Goal: Information Seeking & Learning: Find specific fact

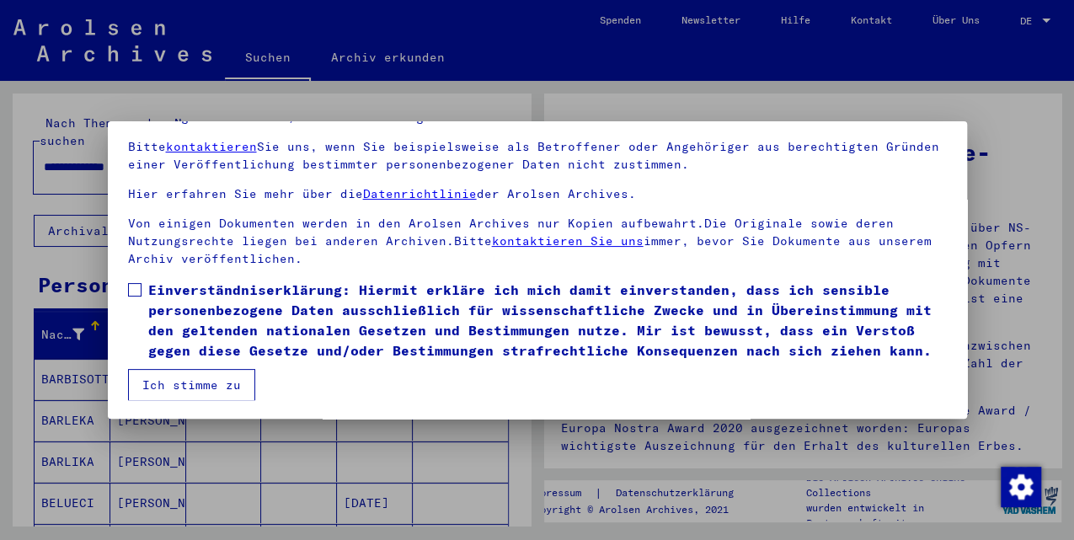
scroll to position [138, 0]
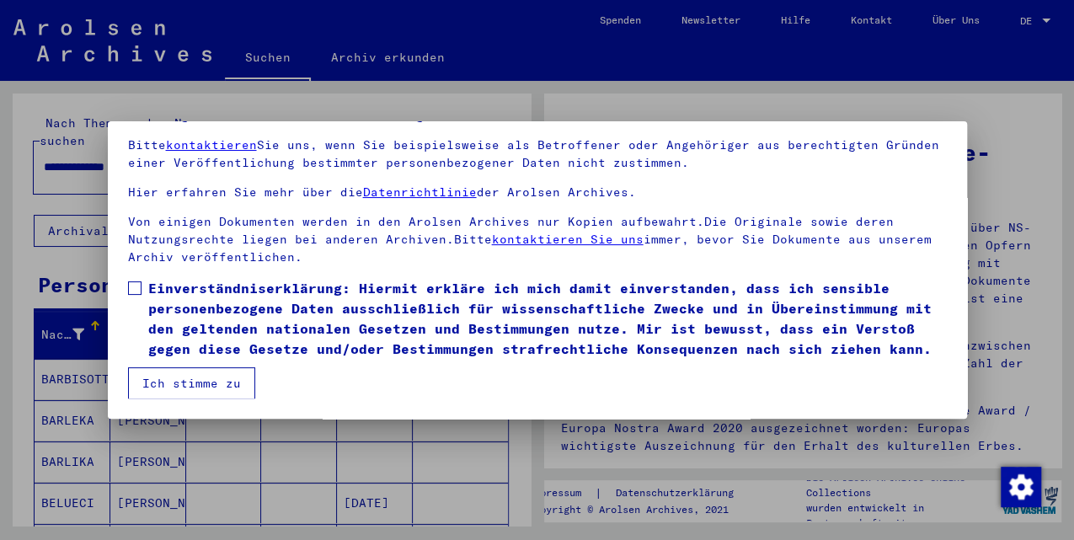
click at [184, 393] on button "Ich stimme zu" at bounding box center [191, 383] width 127 height 32
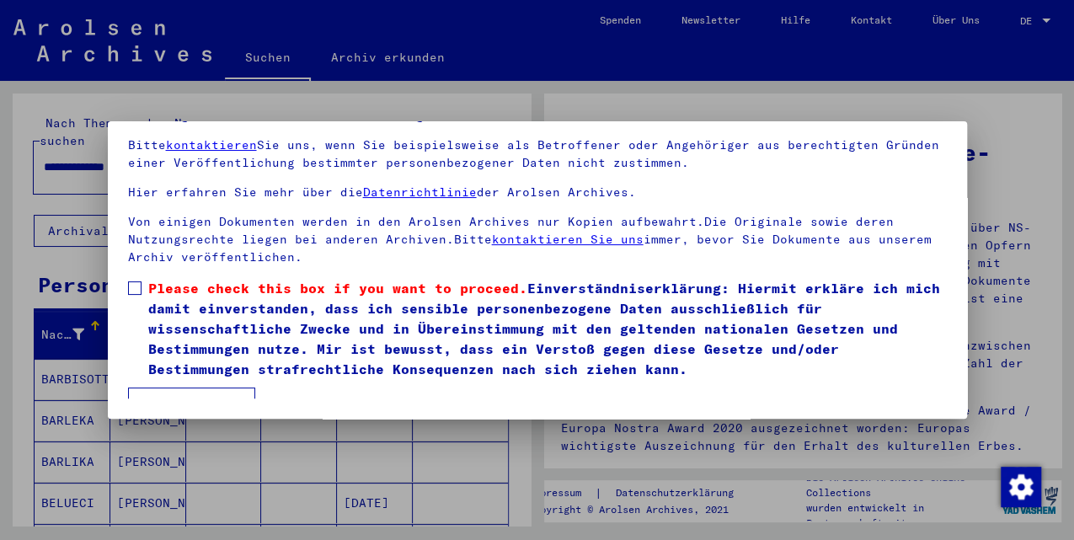
click at [140, 287] on span at bounding box center [134, 287] width 13 height 13
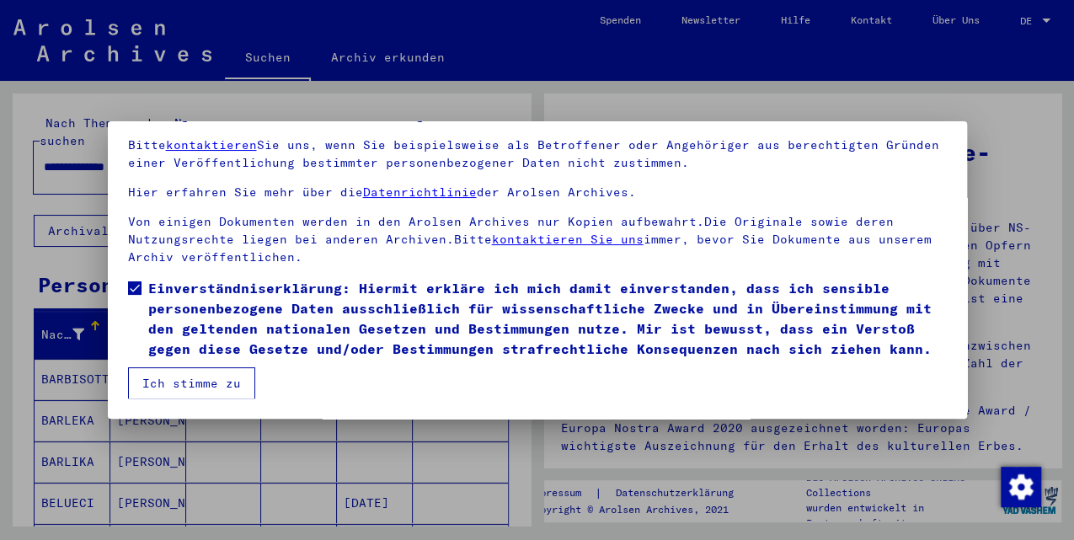
click at [188, 374] on button "Ich stimme zu" at bounding box center [191, 383] width 127 height 32
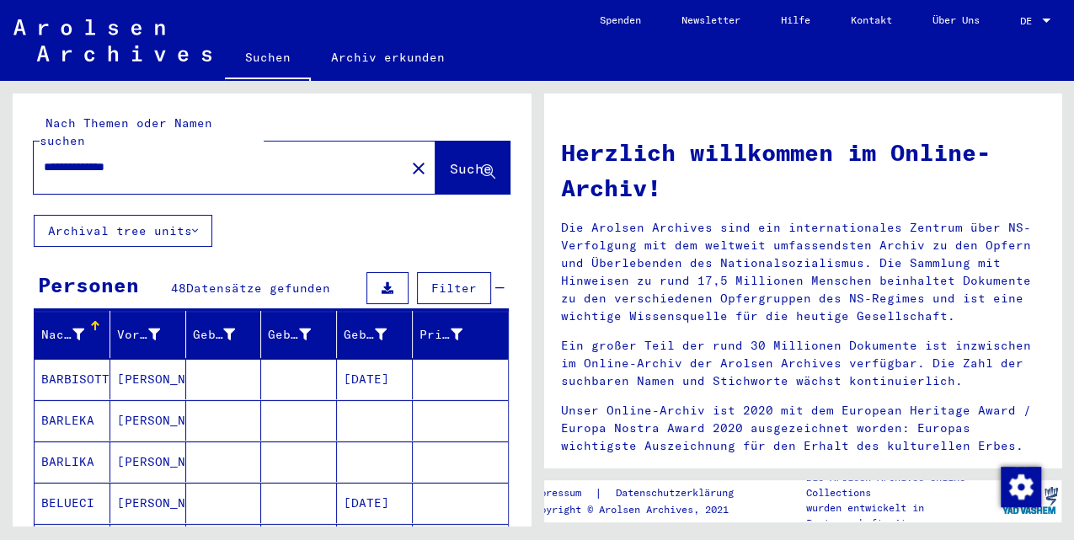
click at [450, 160] on span "Suche" at bounding box center [471, 168] width 42 height 17
drag, startPoint x: 151, startPoint y: 151, endPoint x: 95, endPoint y: 149, distance: 55.6
click at [95, 158] on input "**********" at bounding box center [214, 167] width 341 height 18
type input "*******"
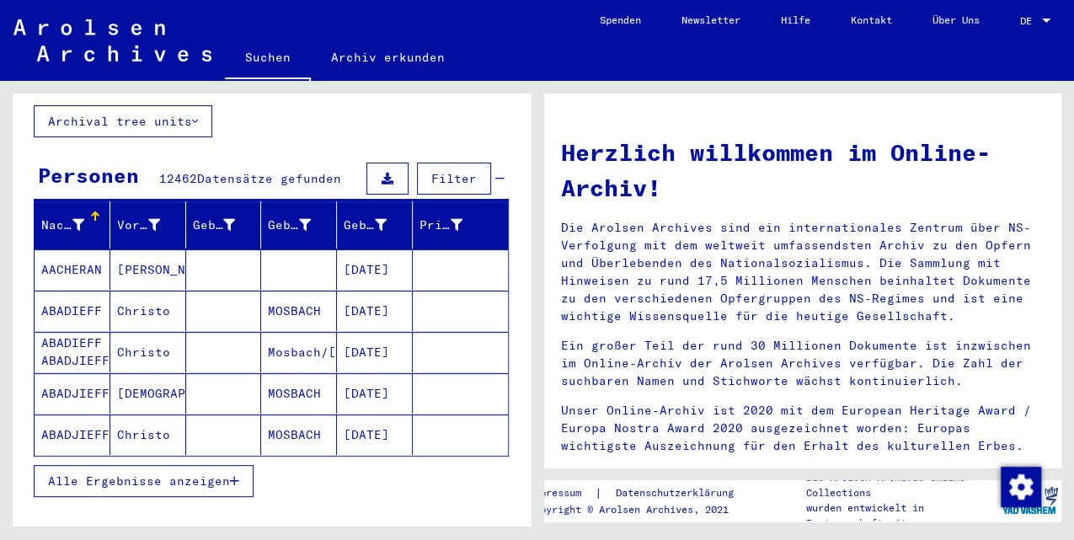
scroll to position [112, 0]
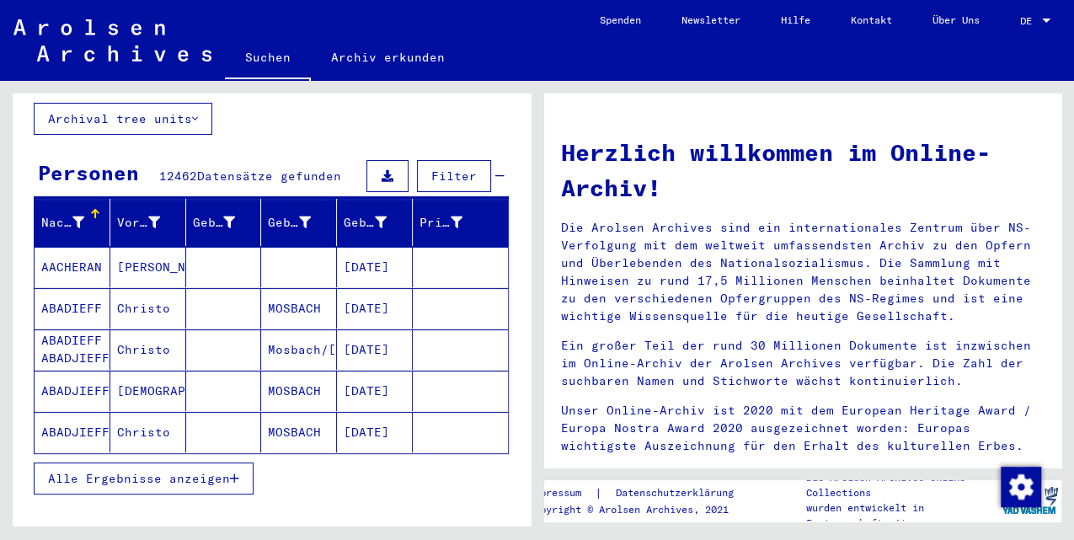
click at [234, 472] on icon "button" at bounding box center [234, 478] width 9 height 12
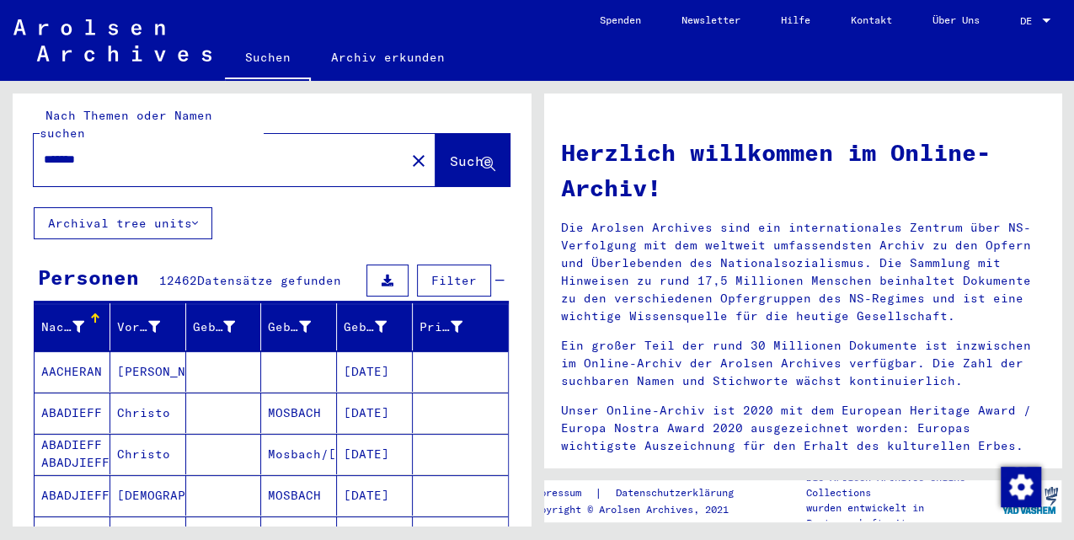
scroll to position [0, 0]
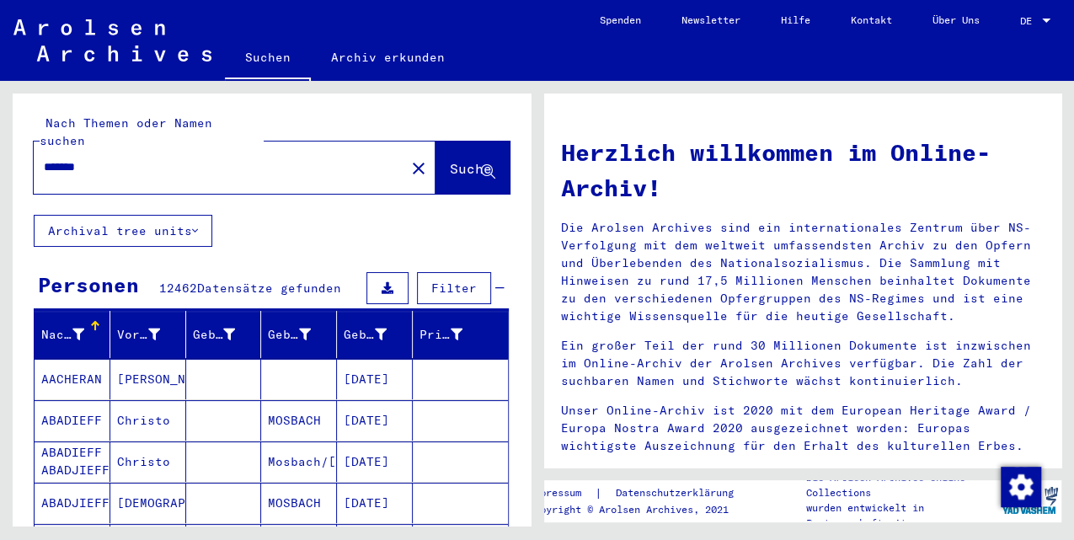
click at [194, 225] on icon at bounding box center [195, 231] width 6 height 12
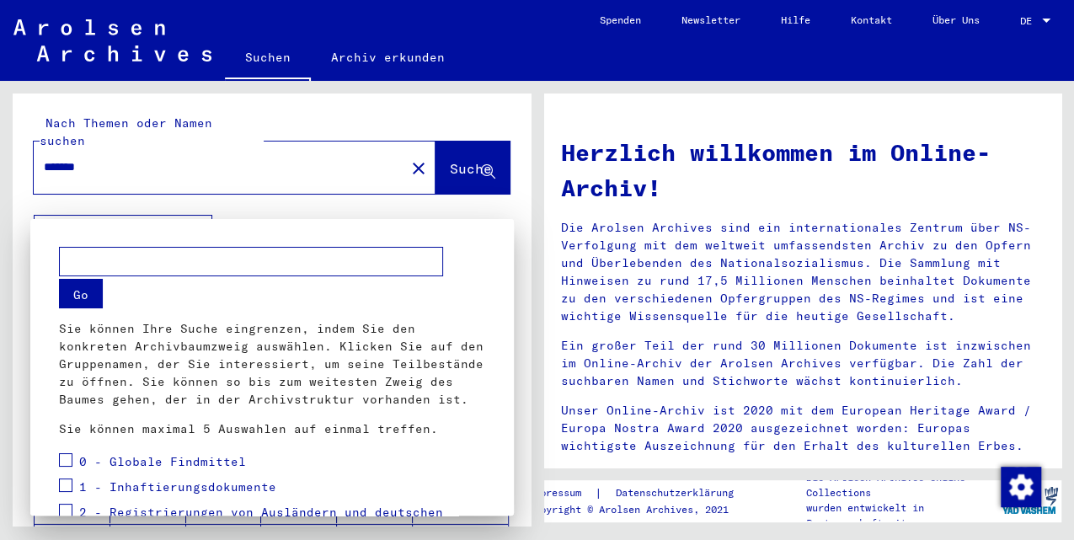
scroll to position [303, 0]
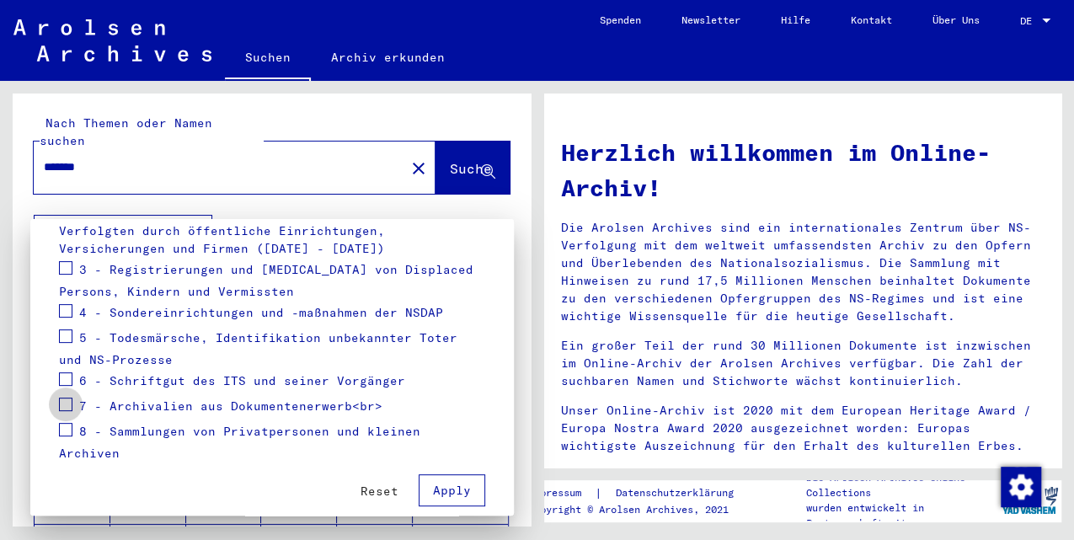
click at [64, 399] on span at bounding box center [65, 403] width 13 height 13
click at [443, 481] on button "Apply" at bounding box center [452, 490] width 67 height 32
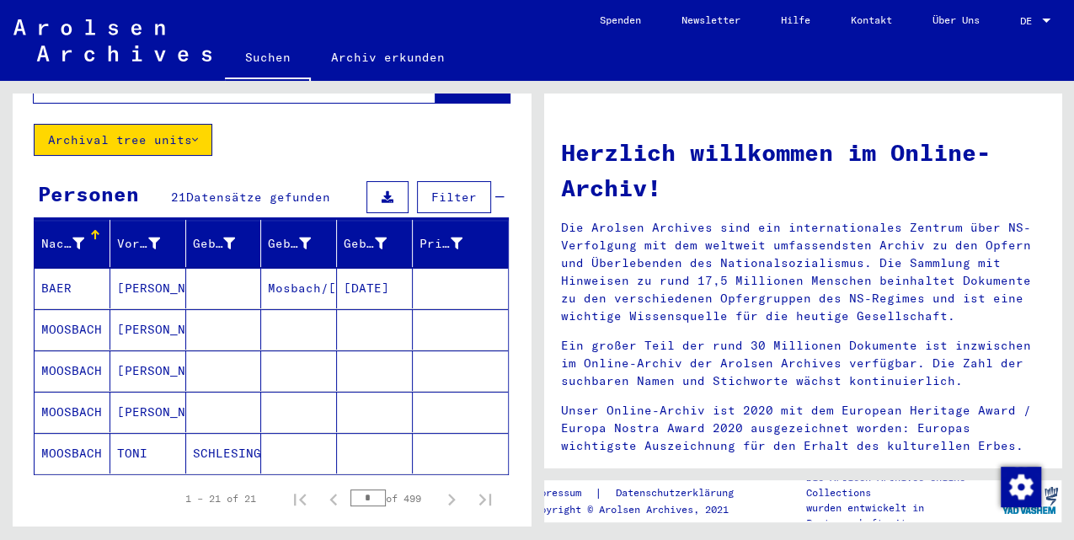
scroll to position [112, 0]
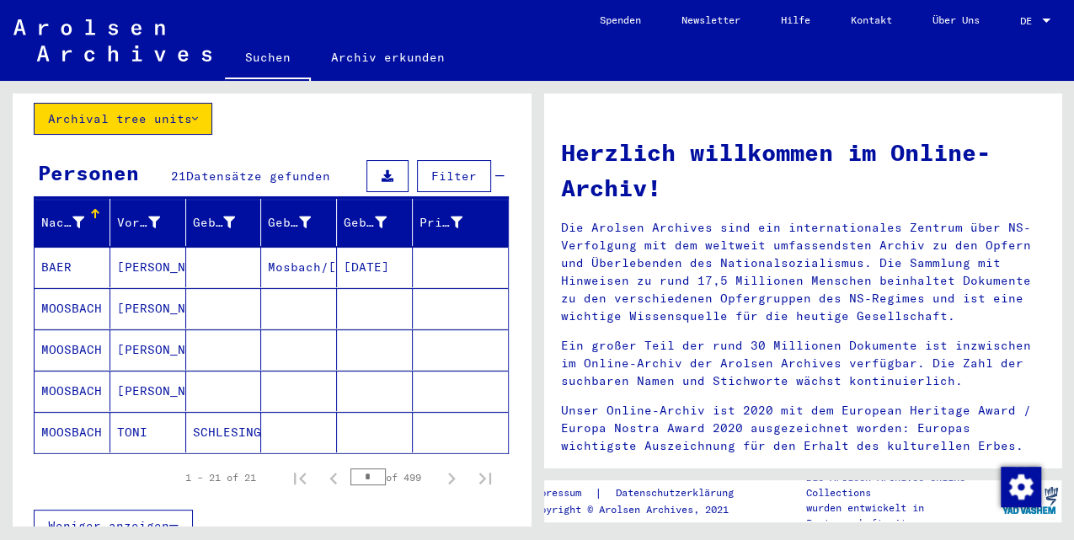
click at [153, 516] on button "Weniger anzeigen" at bounding box center [113, 525] width 159 height 32
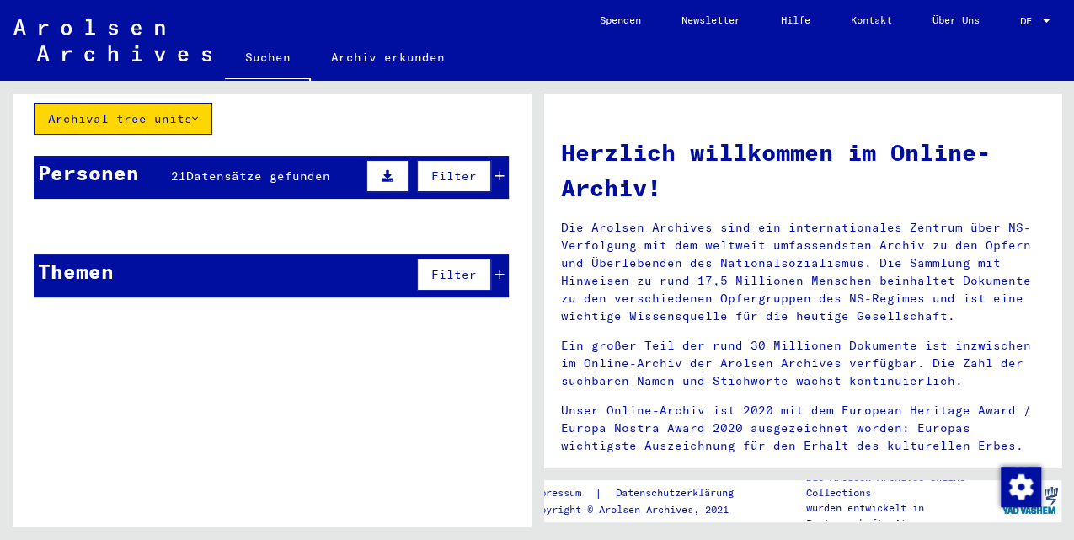
scroll to position [101, 0]
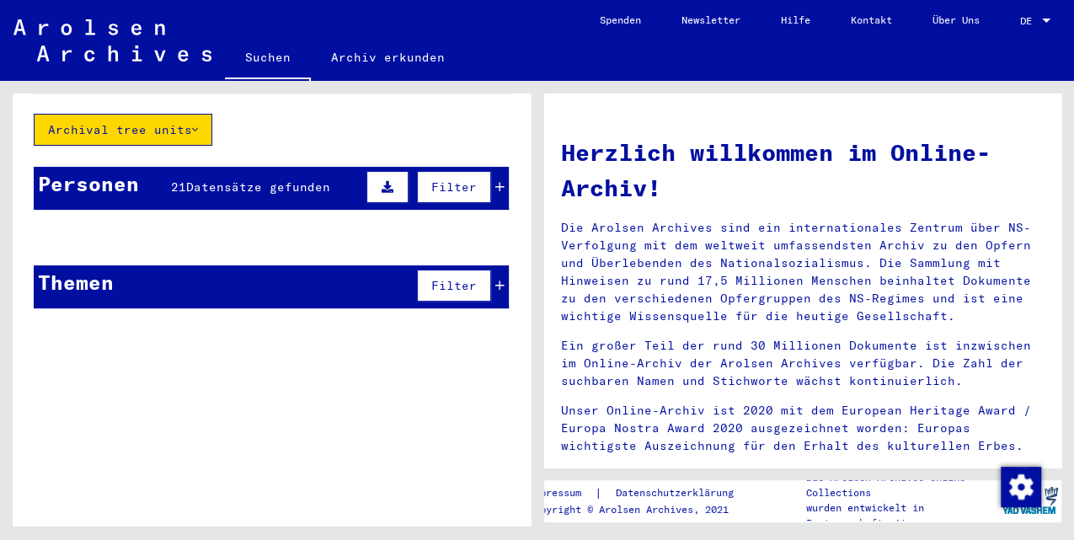
click at [460, 179] on span "Filter" at bounding box center [453, 186] width 45 height 15
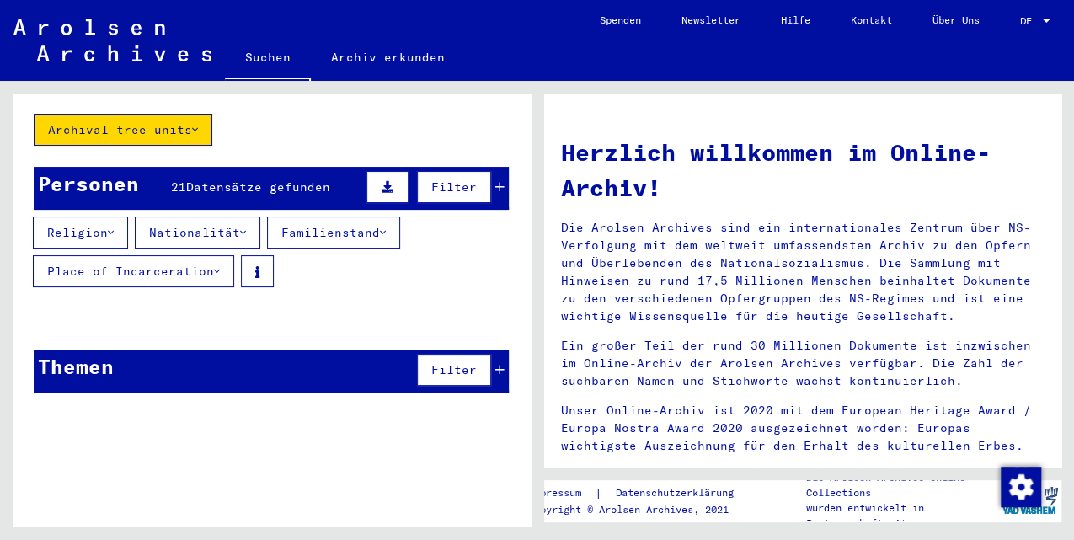
click at [255, 179] on span "Datensätze gefunden" at bounding box center [258, 186] width 144 height 15
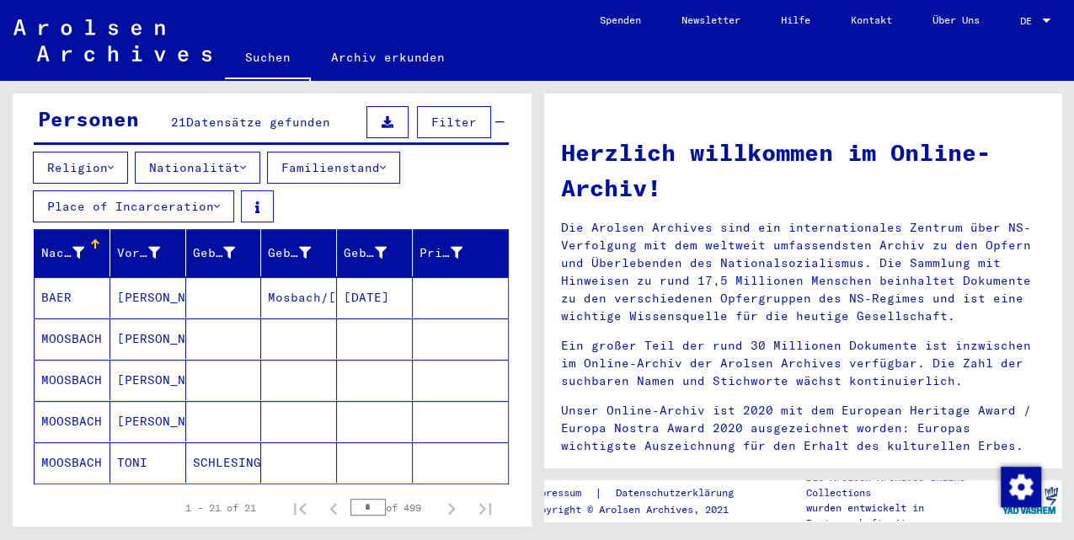
scroll to position [88, 0]
